Goal: Complete application form

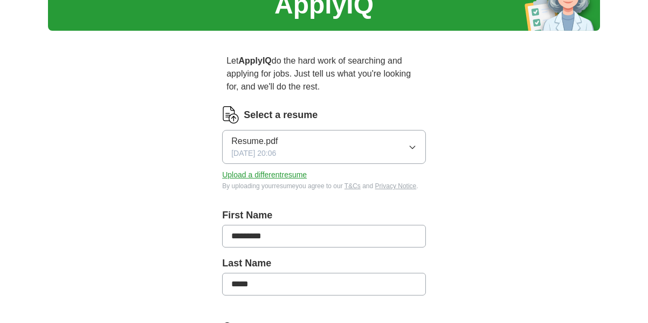
scroll to position [59, 0]
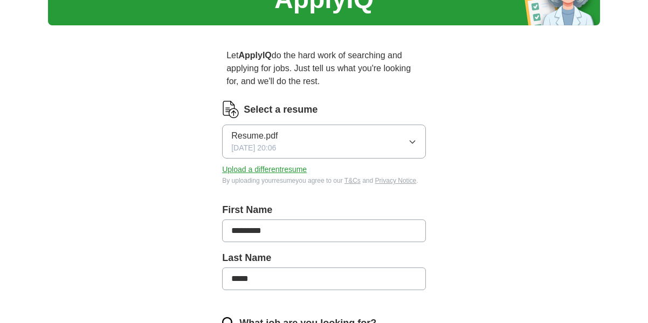
click at [410, 144] on icon "button" at bounding box center [412, 142] width 9 height 9
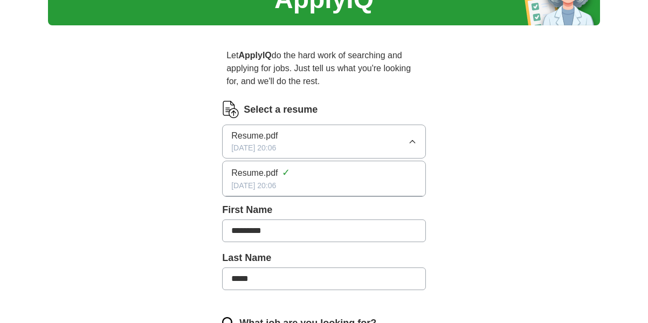
click at [410, 146] on button "Resume.pdf [DATE] 20:06" at bounding box center [324, 142] width 204 height 34
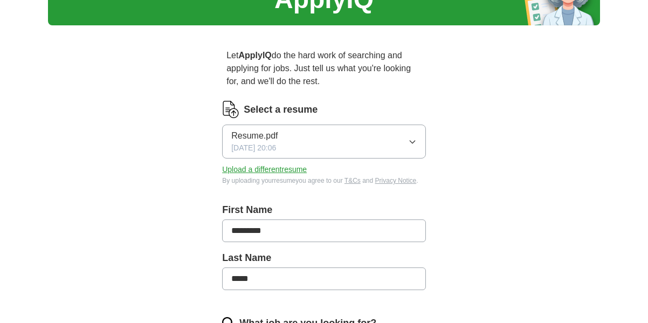
click at [273, 170] on button "Upload a different resume" at bounding box center [264, 169] width 85 height 11
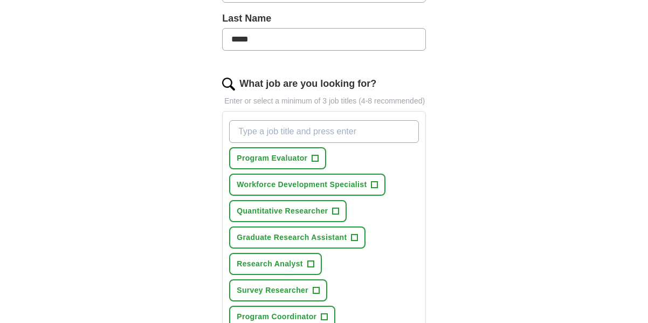
scroll to position [314, 0]
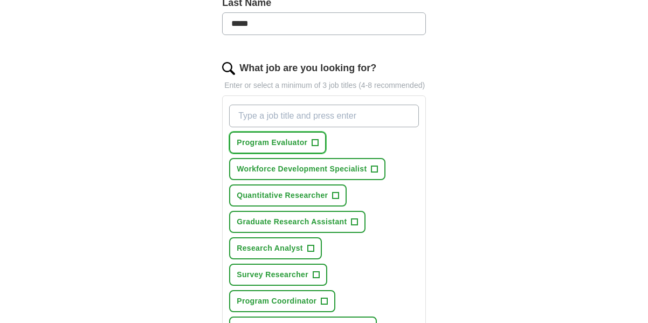
click at [315, 142] on span "+" at bounding box center [315, 143] width 6 height 9
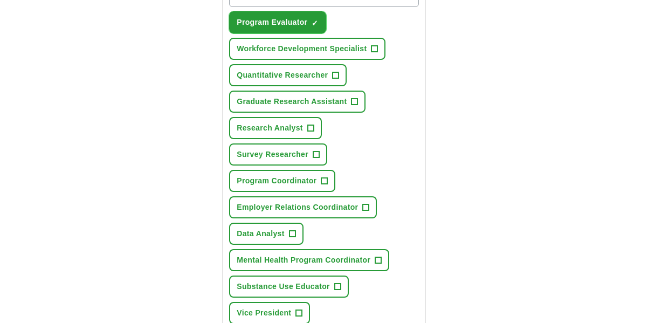
scroll to position [433, 0]
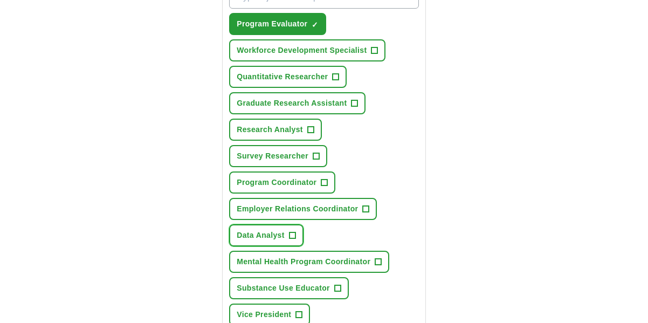
click at [292, 232] on span "+" at bounding box center [292, 235] width 6 height 9
click at [308, 128] on span "+" at bounding box center [310, 130] width 6 height 9
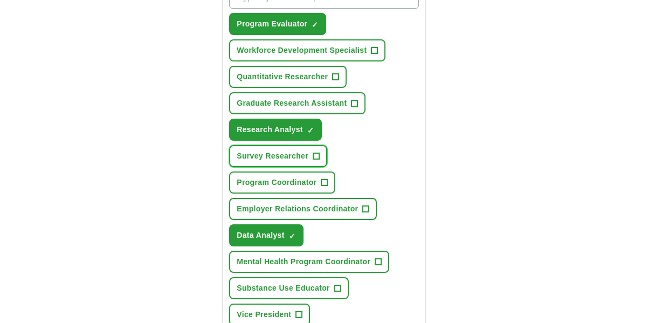
click at [315, 154] on span "+" at bounding box center [316, 156] width 6 height 9
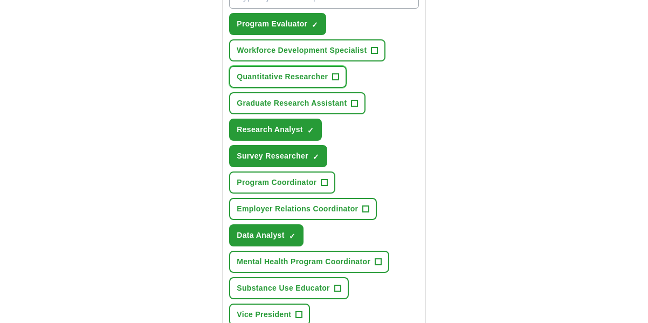
click at [333, 77] on span "+" at bounding box center [336, 77] width 6 height 9
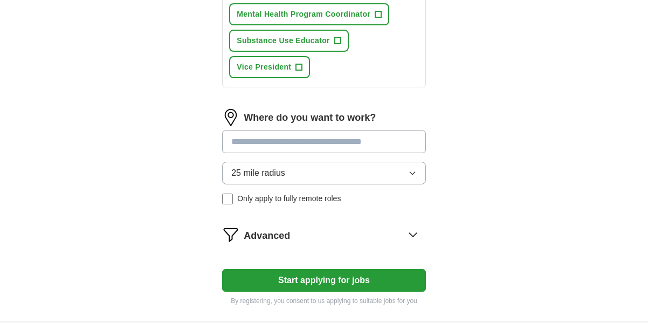
scroll to position [682, 0]
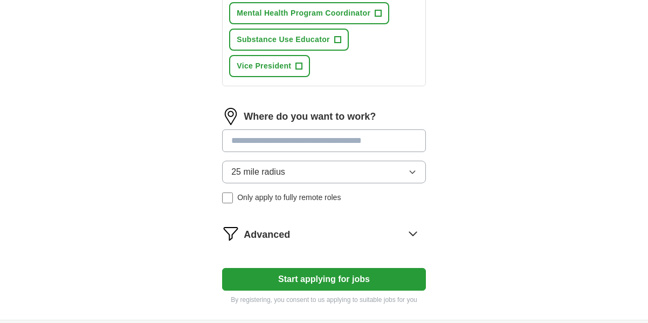
click at [298, 281] on button "Start applying for jobs" at bounding box center [324, 279] width 204 height 23
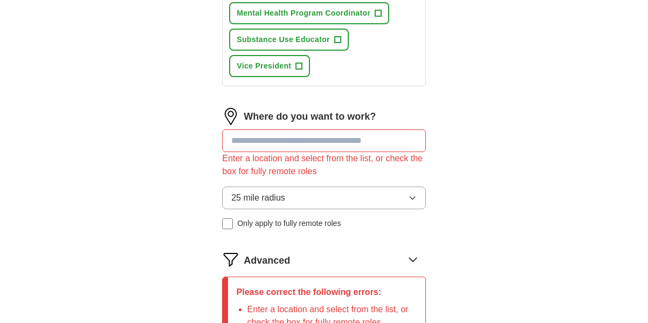
click at [348, 141] on input at bounding box center [324, 140] width 204 height 23
type input "****"
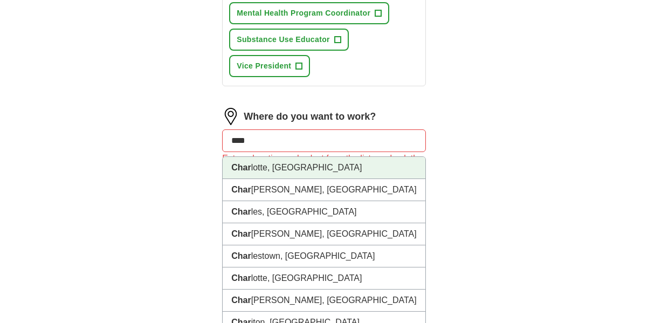
click at [295, 167] on li "Char lotte, [GEOGRAPHIC_DATA]" at bounding box center [324, 168] width 203 height 22
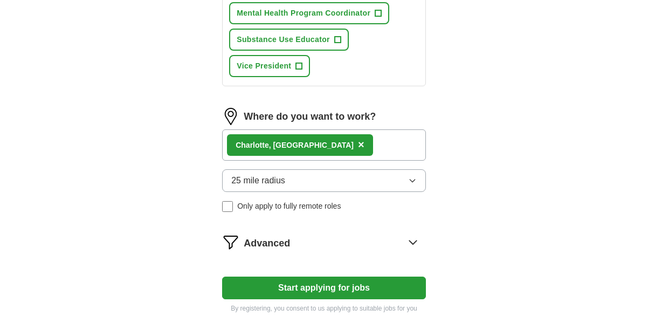
click at [318, 283] on button "Start applying for jobs" at bounding box center [324, 288] width 204 height 23
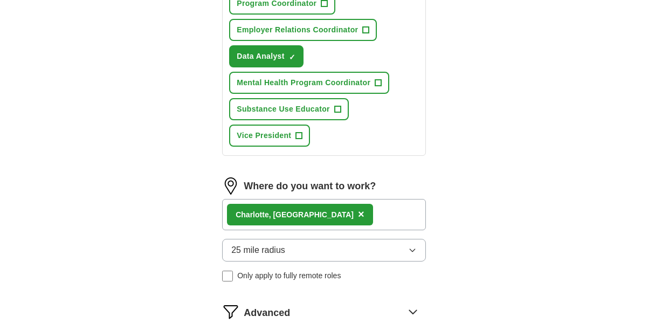
select select "**"
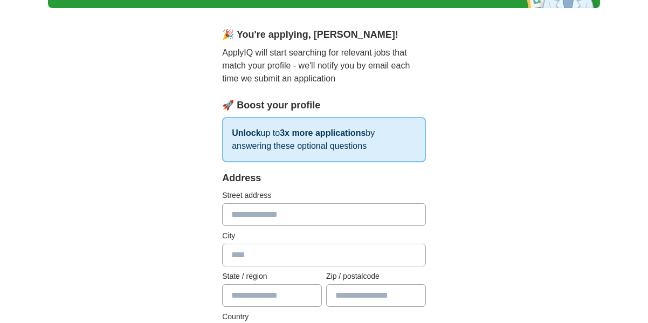
scroll to position [0, 0]
